Goal: Find specific fact: Find specific fact

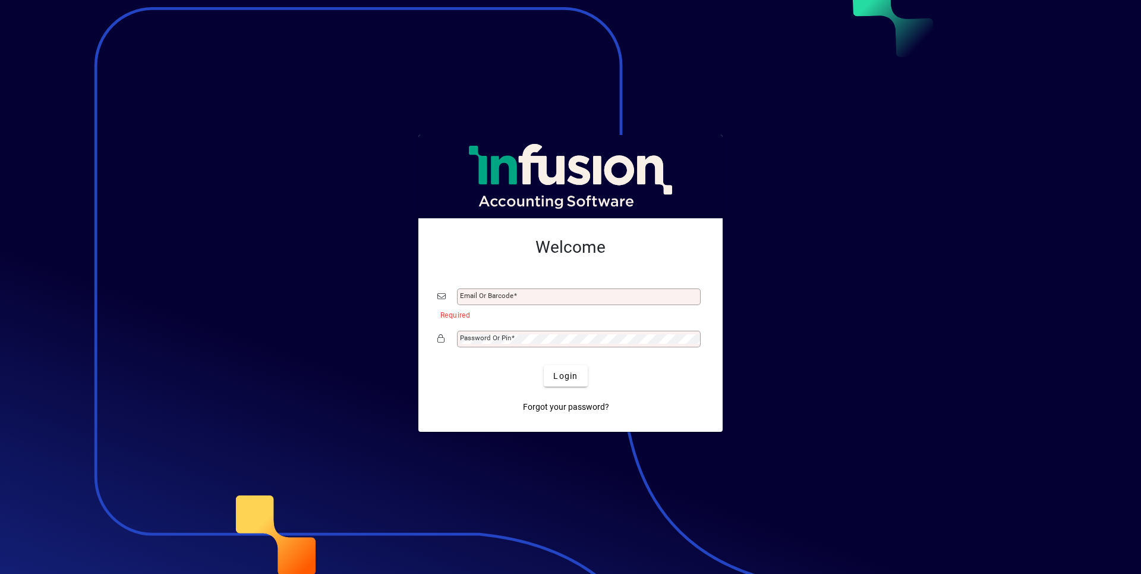
type input "**********"
click at [559, 372] on span "Login" at bounding box center [565, 376] width 24 height 12
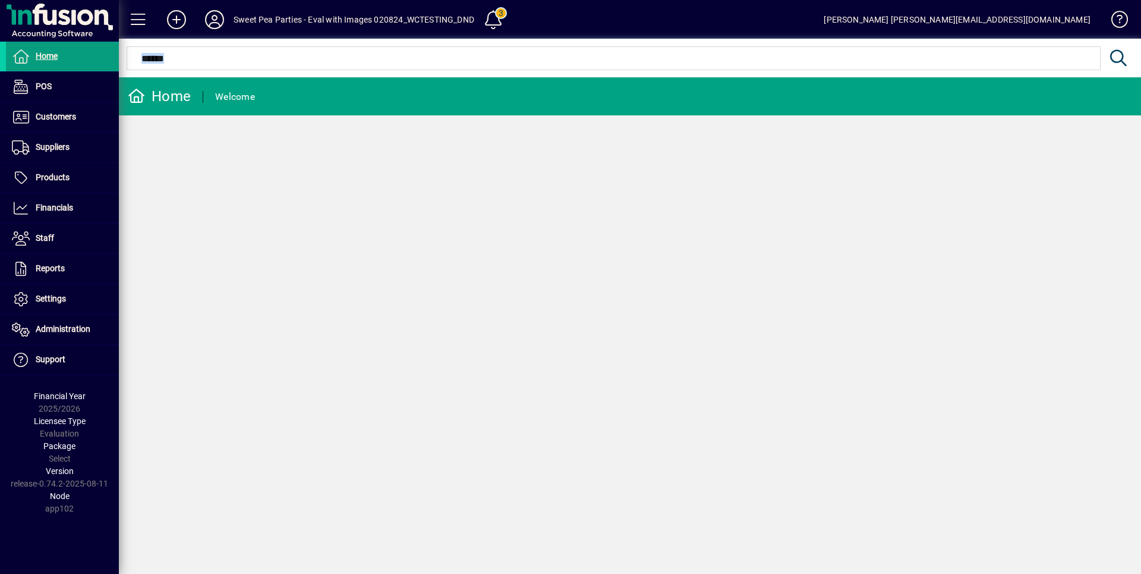
drag, startPoint x: 11, startPoint y: 483, endPoint x: 121, endPoint y: 480, distance: 110.0
click at [119, 480] on div "Home POS Customers Invoices Payments Quotes Backorders Communications Suppliers…" at bounding box center [59, 287] width 119 height 574
click at [42, 485] on div "Version release-0.74.2-2025-08-11" at bounding box center [59, 477] width 119 height 25
click at [10, 483] on div "Version release-0.74.2-2025-08-11" at bounding box center [59, 477] width 119 height 25
drag, startPoint x: 11, startPoint y: 484, endPoint x: 109, endPoint y: 486, distance: 97.5
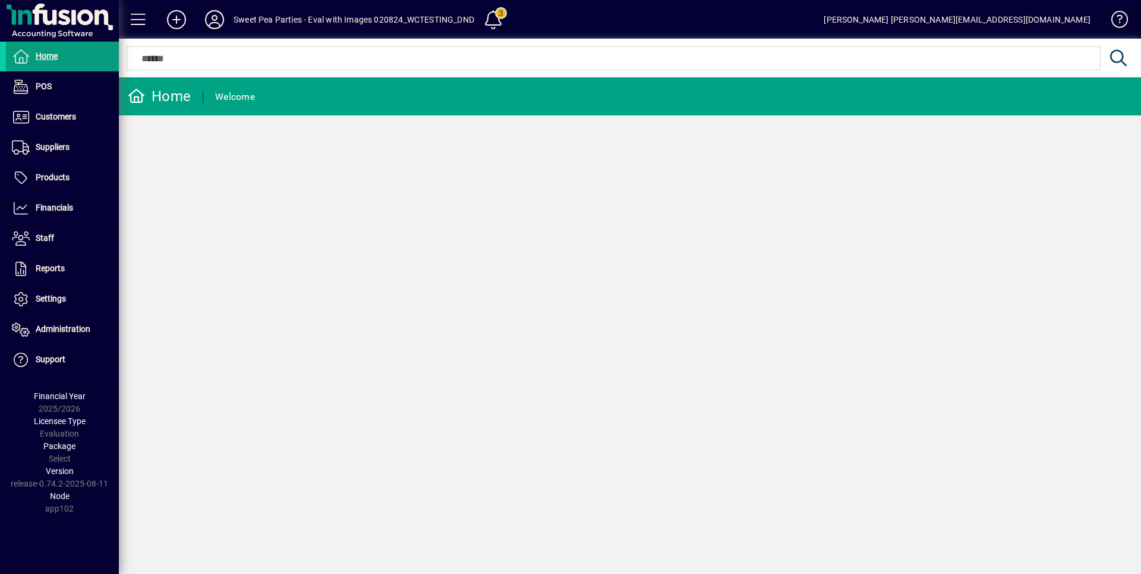
click at [109, 486] on div "Version release-0.74.2-2025-08-11" at bounding box center [59, 477] width 119 height 25
copy div "release-0.74.2-2025-08-11"
